Goal: Information Seeking & Learning: Learn about a topic

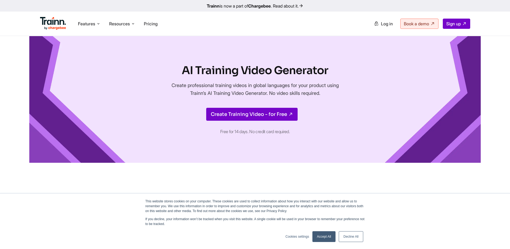
click at [323, 232] on link "Accept All" at bounding box center [324, 236] width 23 height 11
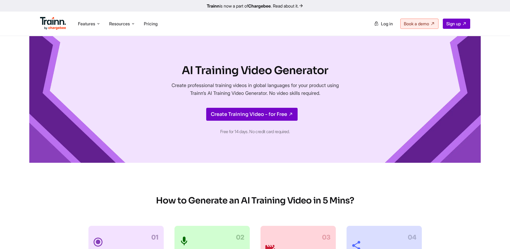
drag, startPoint x: 32, startPoint y: 22, endPoint x: 61, endPoint y: 22, distance: 29.6
click at [61, 22] on div "Features Product Videos Create product & how-to videos in multiple languages. G…" at bounding box center [255, 24] width 452 height 24
drag, startPoint x: 68, startPoint y: 22, endPoint x: 40, endPoint y: 22, distance: 28.2
click at [40, 22] on ul "Features Product Videos Create product & how-to videos in multiple languages. G…" at bounding box center [147, 23] width 215 height 15
click at [98, 22] on icon at bounding box center [98, 23] width 4 height 5
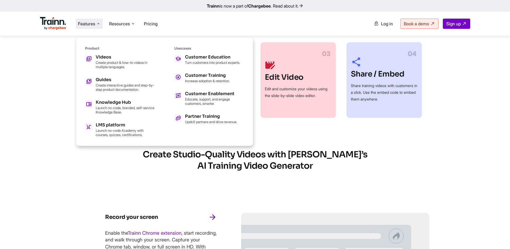
scroll to position [215, 0]
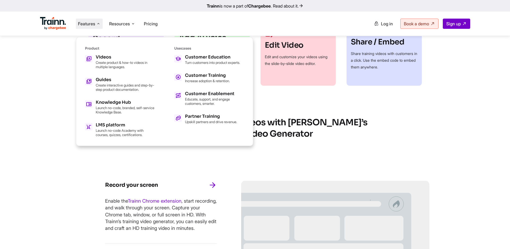
click at [70, 189] on div "Create Studio-Quality Videos with Trainn’s AI Training Video Generator Record y…" at bounding box center [255, 236] width 387 height 271
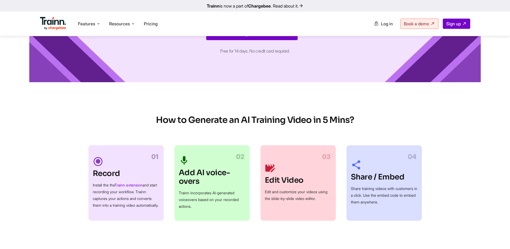
scroll to position [81, 0]
click at [92, 22] on span "Features" at bounding box center [86, 24] width 17 height 6
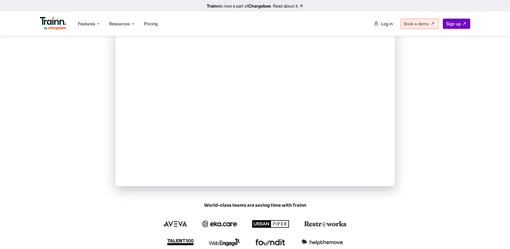
scroll to position [108, 0]
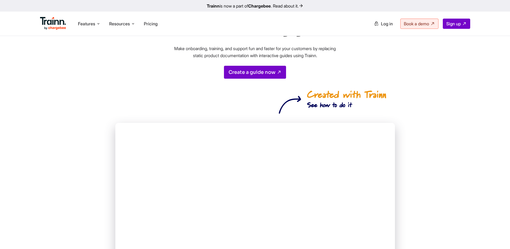
scroll to position [0, 0]
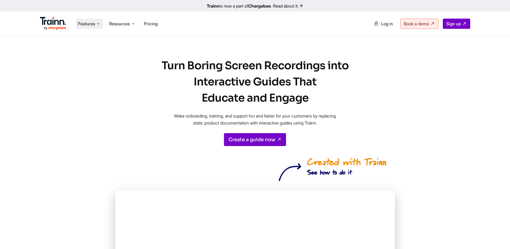
click at [91, 24] on span "Features" at bounding box center [86, 24] width 17 height 6
